Goal: Check status

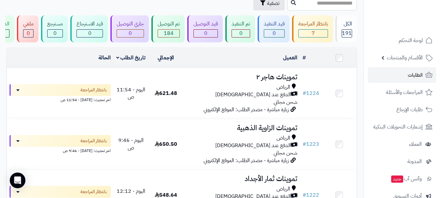
scroll to position [33, 0]
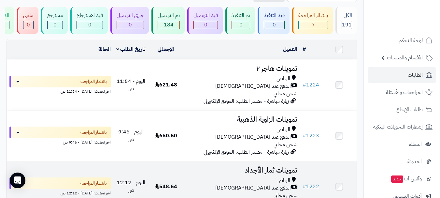
scroll to position [65, 0]
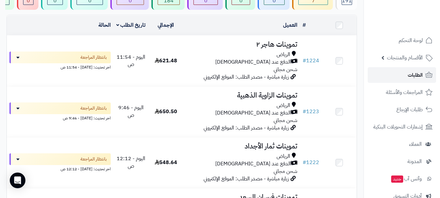
click at [416, 75] on span "الطلبات" at bounding box center [415, 74] width 15 height 9
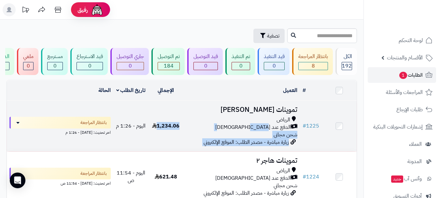
drag, startPoint x: 183, startPoint y: 129, endPoint x: 159, endPoint y: 129, distance: 24.4
click at [159, 129] on tr "# 1225 تموينات احمد السوداني الرياض الدفع عند الاستلام شحن مجاني زيارة مباشرة -…" at bounding box center [182, 126] width 350 height 50
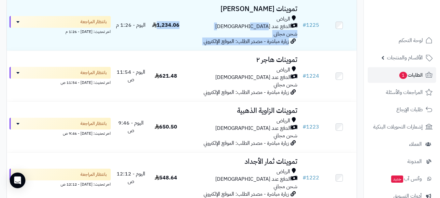
scroll to position [65, 0]
